Goal: Task Accomplishment & Management: Use online tool/utility

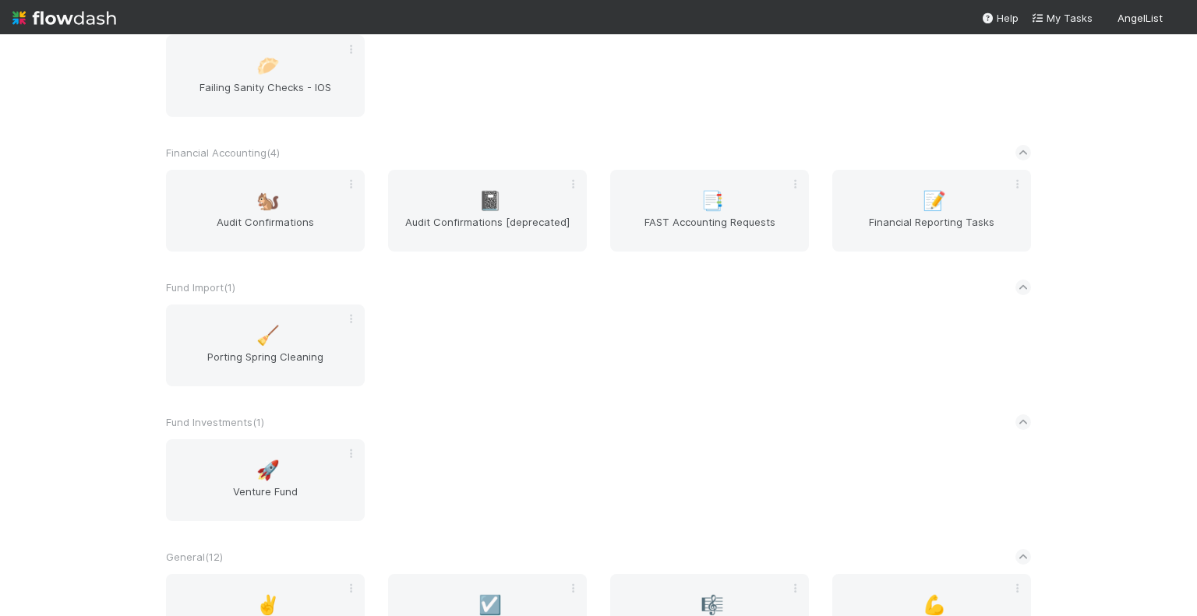
scroll to position [920, 0]
click at [914, 236] on span "Financial Reporting Tasks" at bounding box center [932, 229] width 186 height 31
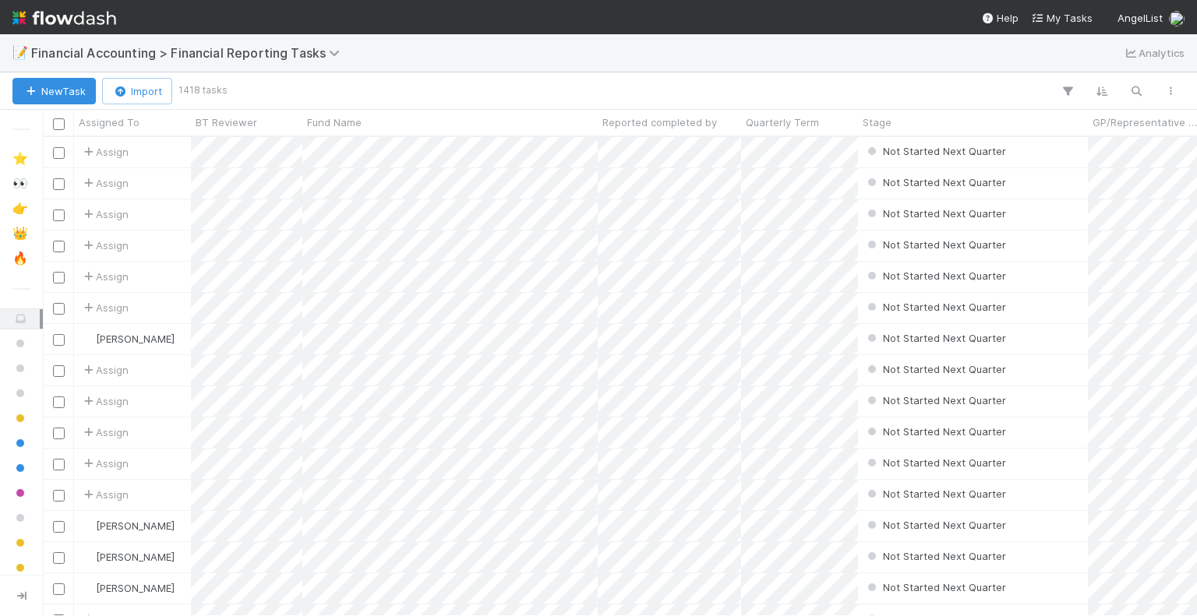
scroll to position [468, 1142]
click at [1138, 95] on icon "button" at bounding box center [1136, 91] width 16 height 14
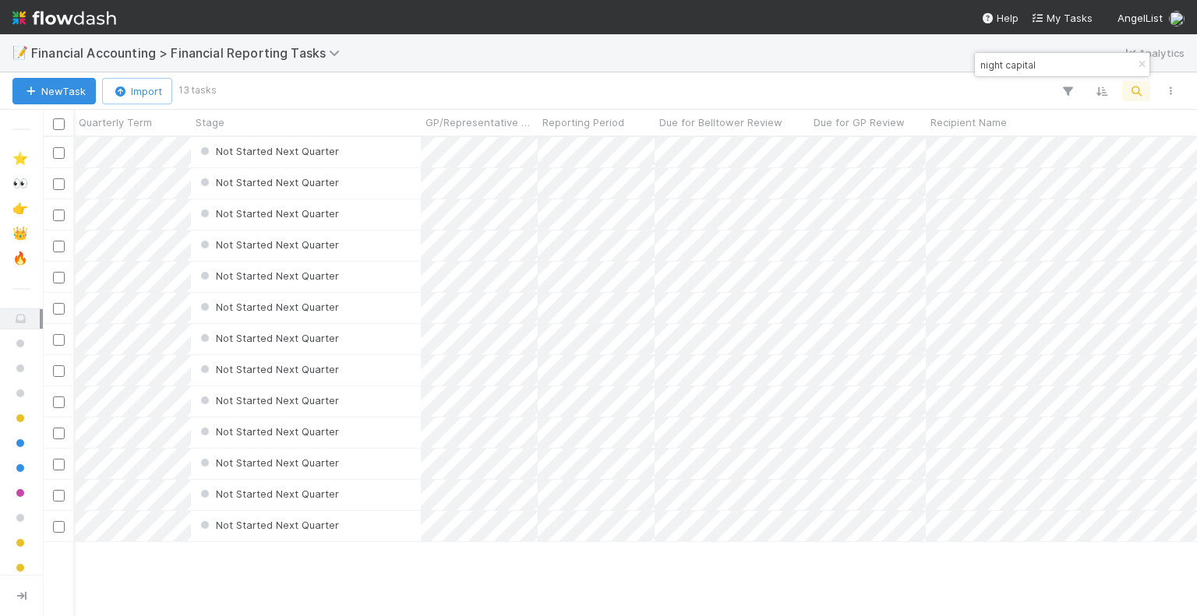
scroll to position [0, 274]
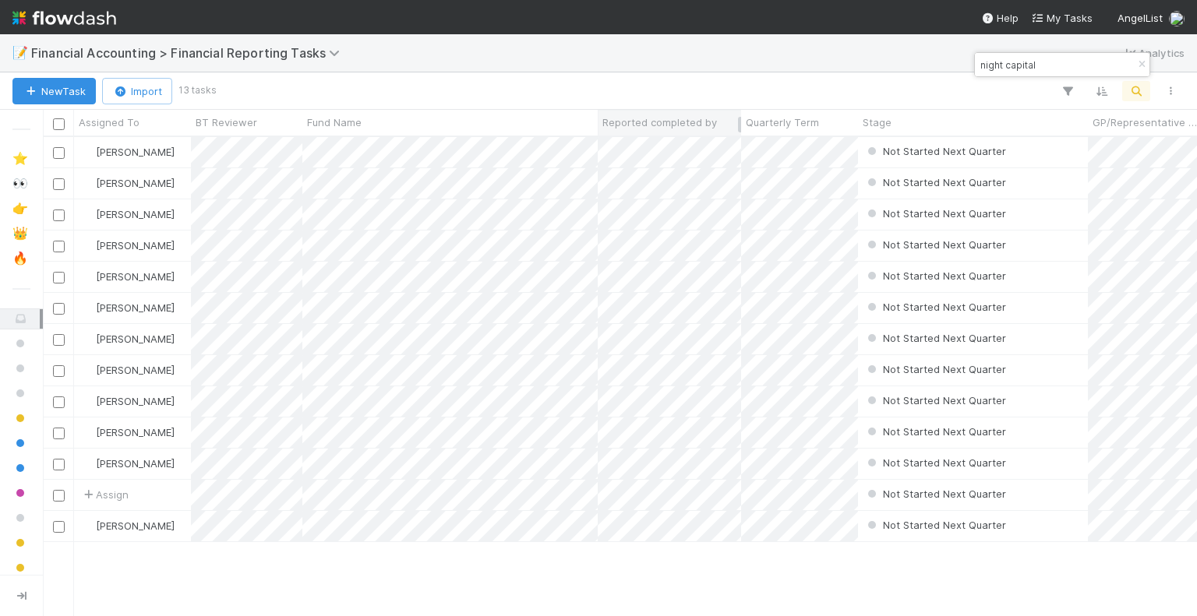
type input "night capital"
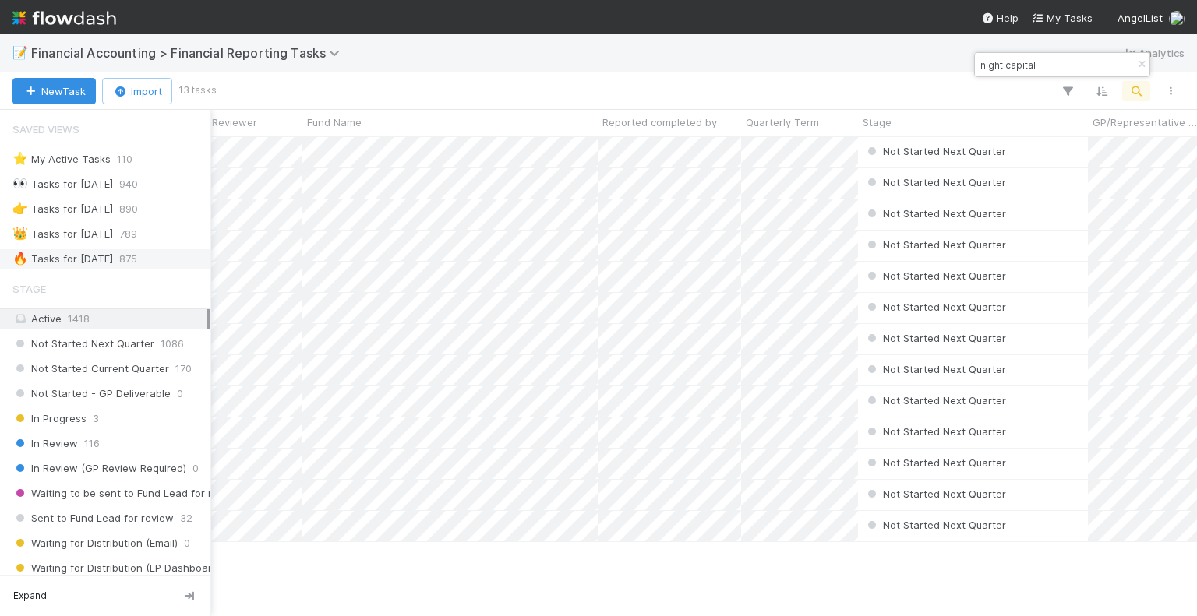
click at [36, 256] on div "🔥 Tasks for [DATE]" at bounding box center [62, 258] width 101 height 19
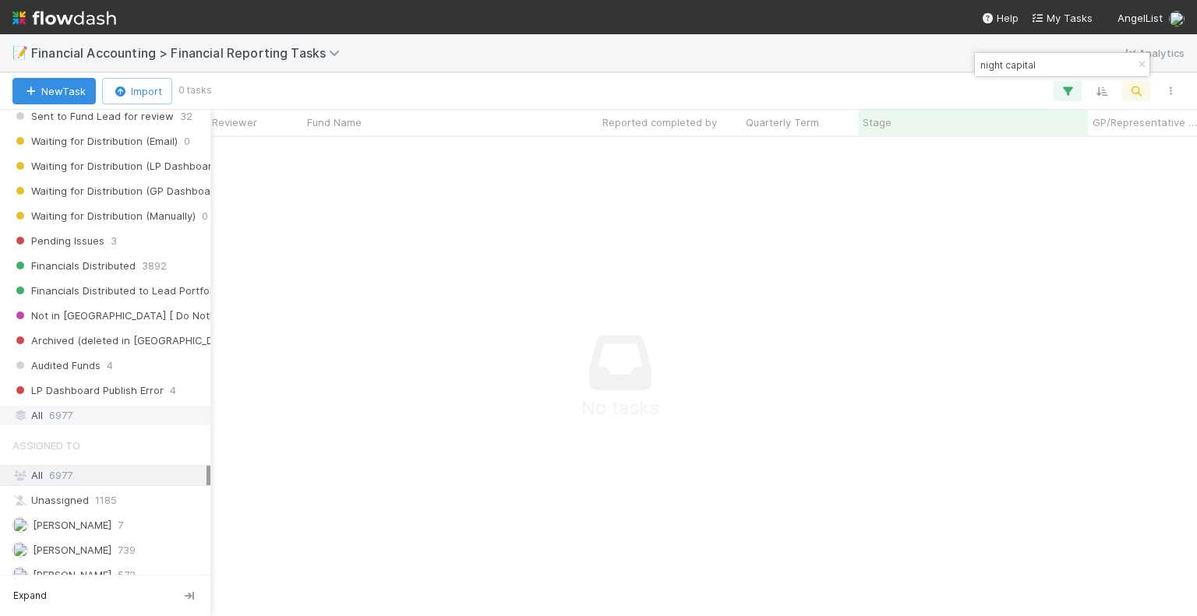
click at [98, 406] on div "All 6977" at bounding box center [109, 415] width 194 height 19
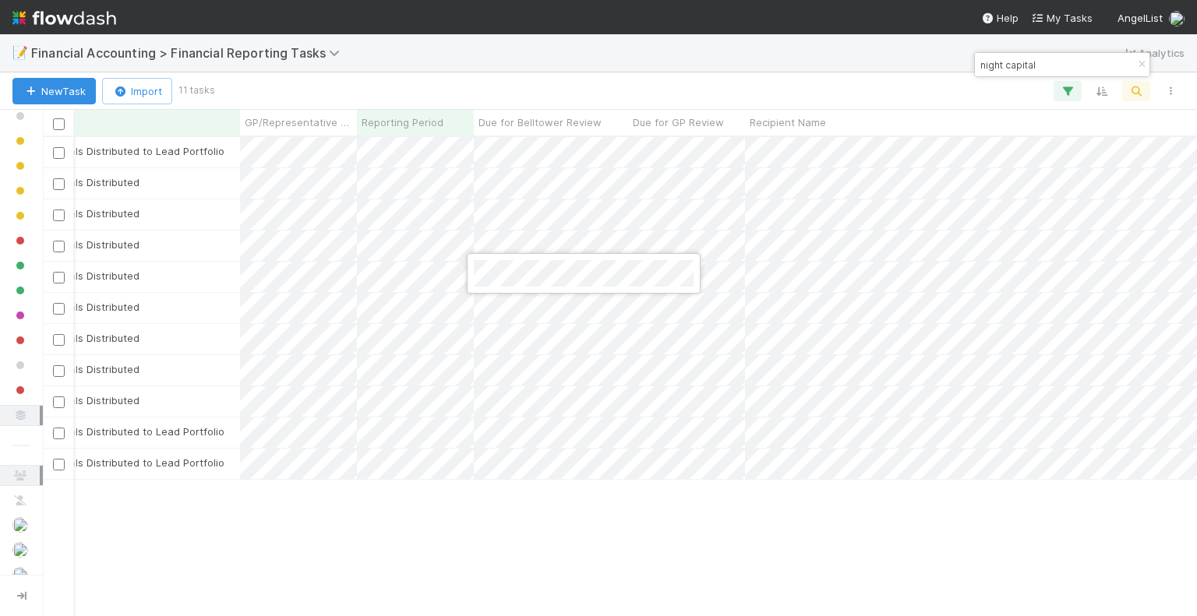
click at [736, 279] on div at bounding box center [598, 308] width 1197 height 616
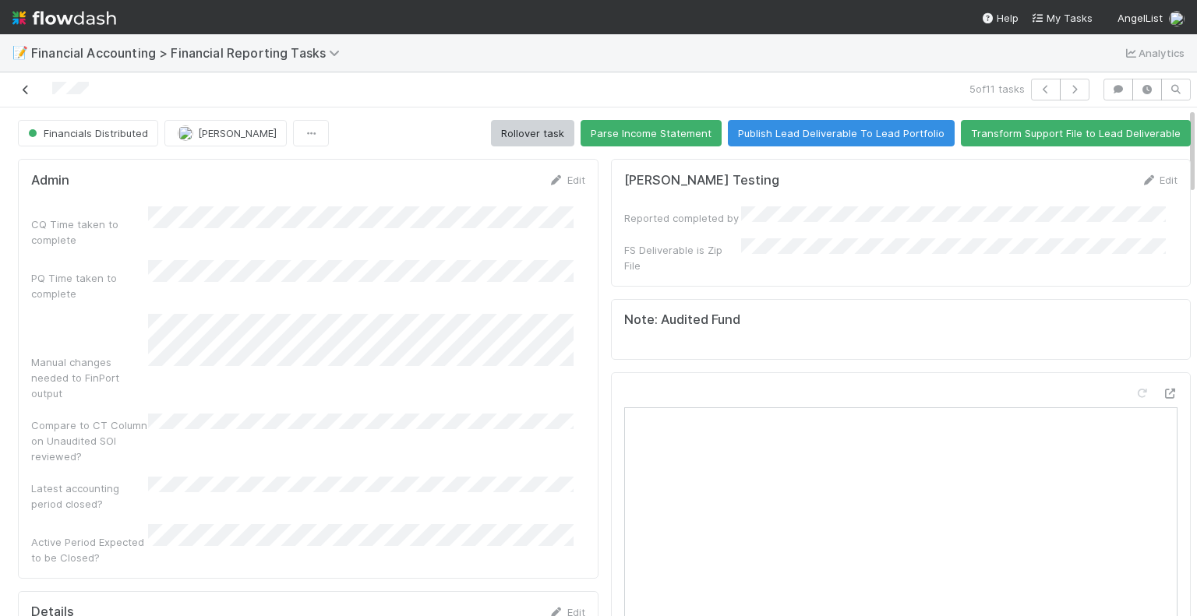
click at [22, 92] on icon at bounding box center [26, 90] width 16 height 10
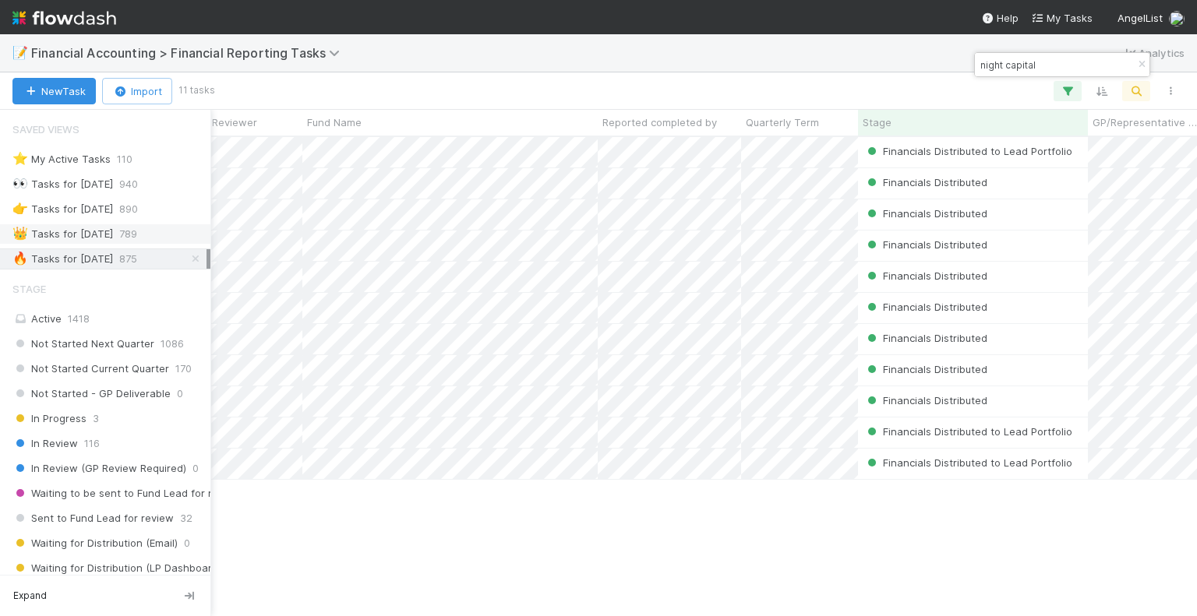
click at [61, 236] on div "👑 Tasks for [DATE]" at bounding box center [62, 233] width 101 height 19
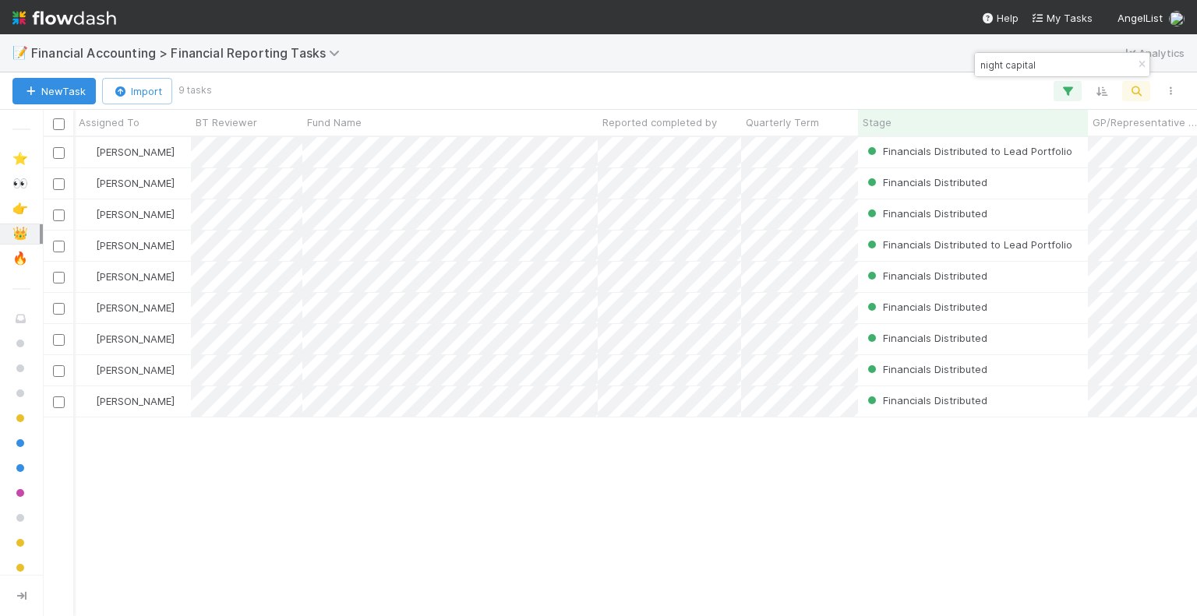
scroll to position [0, 120]
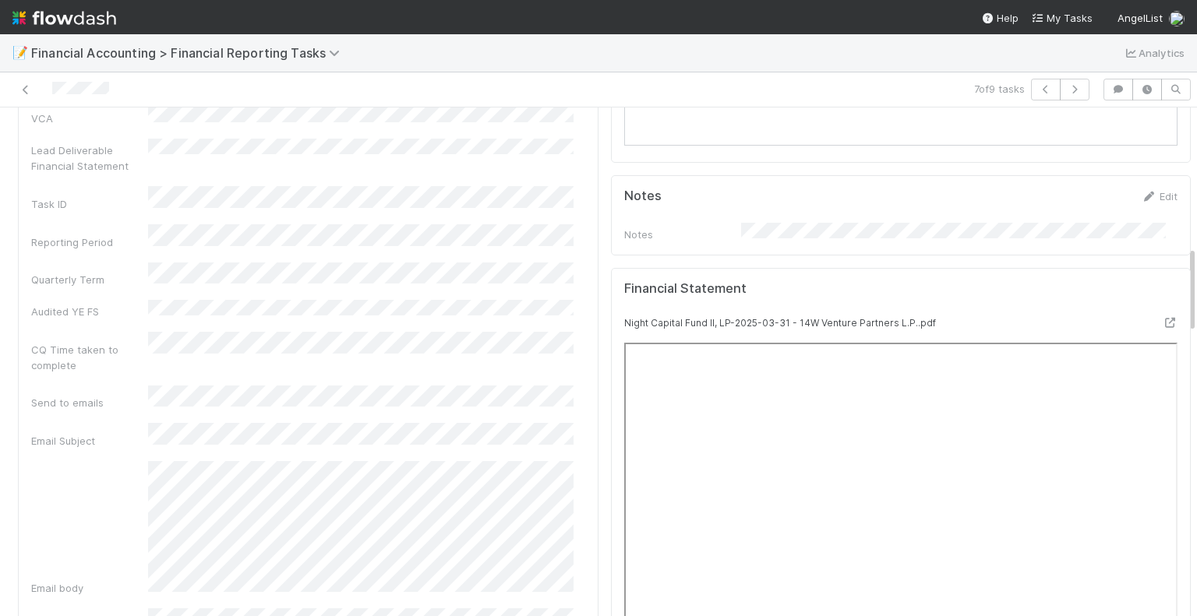
scroll to position [807, 0]
click at [304, 309] on div "Fund Name Report Type Recipient Name Recipient Entity IDs Notes FS deadline Fin…" at bounding box center [308, 520] width 554 height 1439
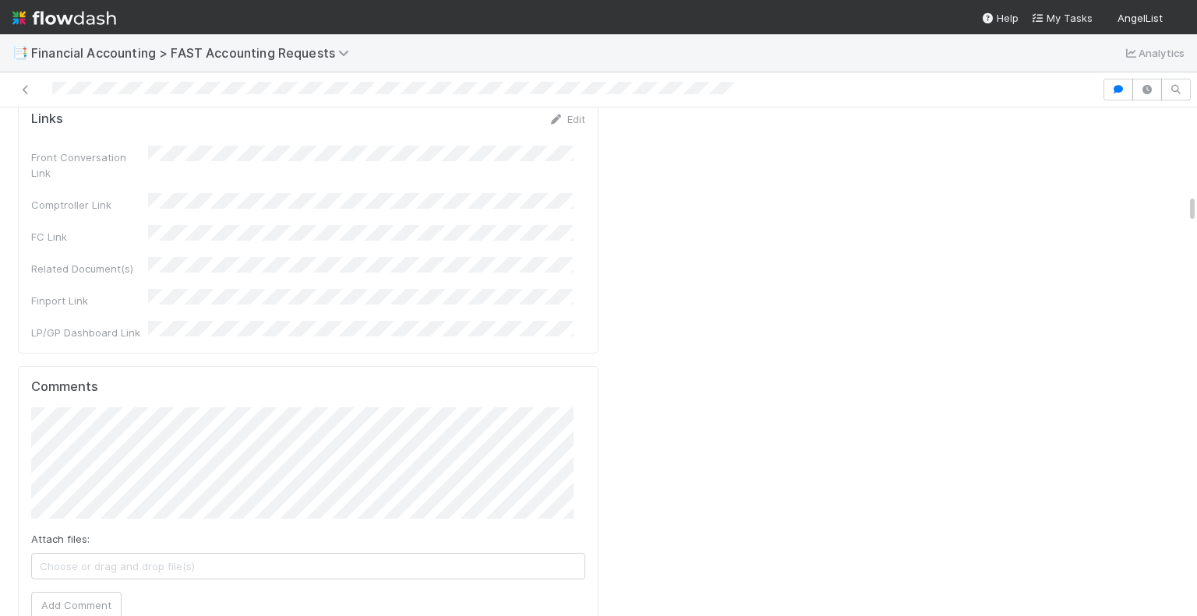
scroll to position [2200, 0]
click at [81, 591] on button "Add Comment" at bounding box center [76, 604] width 90 height 26
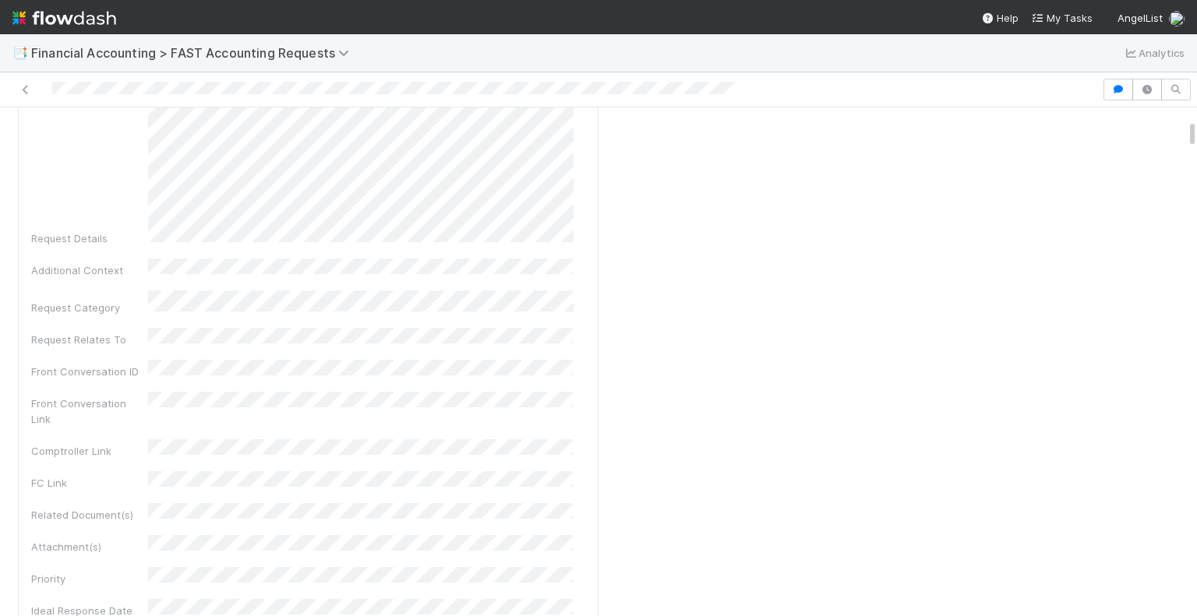
scroll to position [0, 0]
